Goal: Task Accomplishment & Management: Use online tool/utility

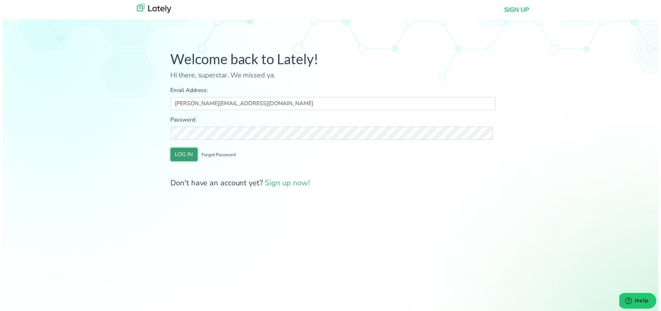
drag, startPoint x: 399, startPoint y: 0, endPoint x: 176, endPoint y: 156, distance: 271.7
click at [176, 156] on button "LOG IN" at bounding box center [182, 155] width 27 height 13
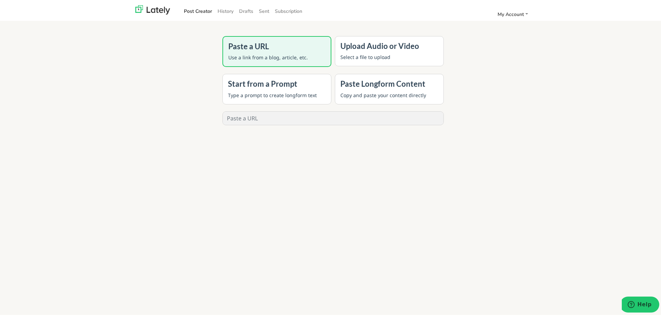
click at [374, 53] on p "Select a file to upload" at bounding box center [389, 55] width 98 height 7
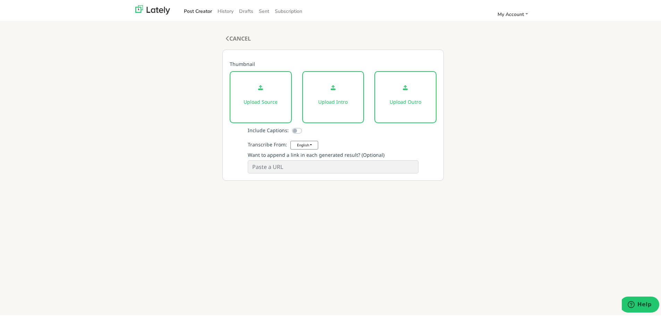
click at [259, 92] on div "Upload Source" at bounding box center [261, 96] width 62 height 52
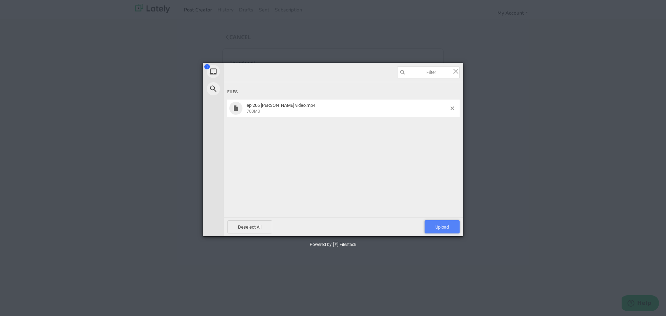
click at [438, 226] on span "Upload 1" at bounding box center [442, 226] width 14 height 5
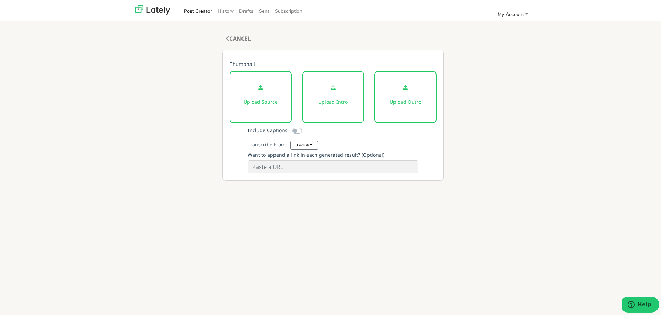
click at [294, 166] on input at bounding box center [333, 165] width 170 height 13
click at [524, 10] on link "My Account" at bounding box center [513, 12] width 36 height 11
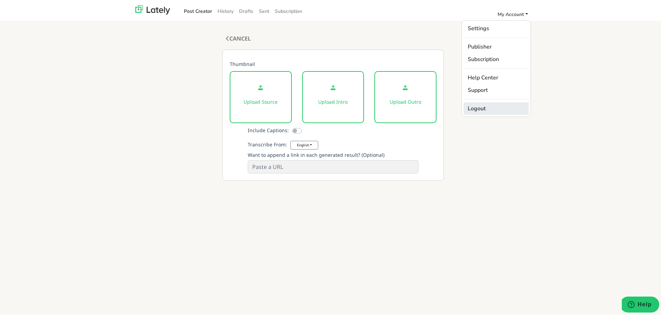
click at [474, 108] on link "Logout" at bounding box center [495, 107] width 65 height 12
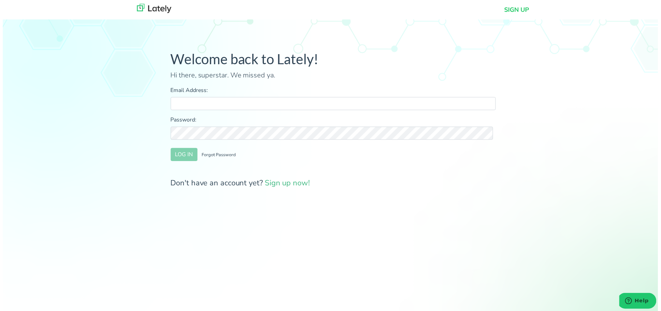
type input "[PERSON_NAME][EMAIL_ADDRESS][DOMAIN_NAME]"
